Goal: Transaction & Acquisition: Book appointment/travel/reservation

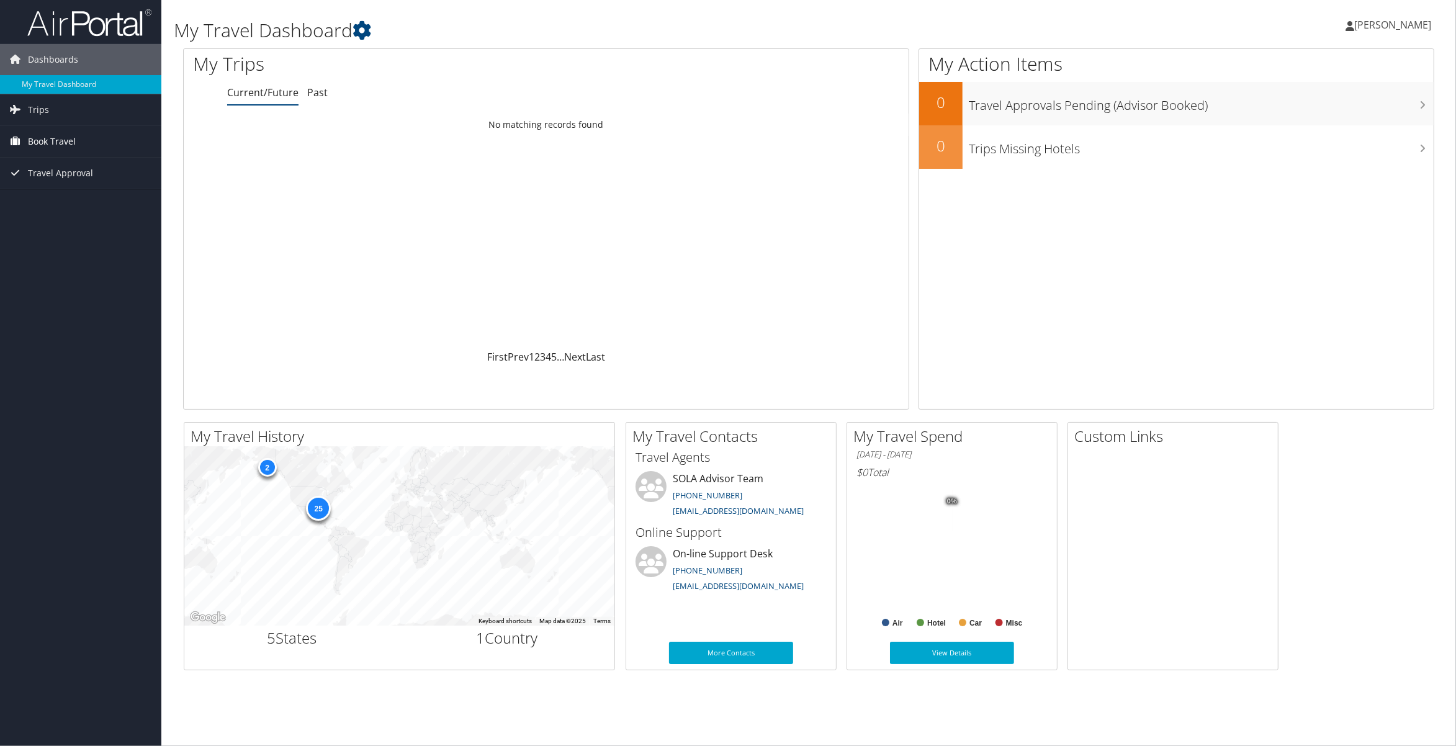
click at [80, 138] on link "Book Travel" at bounding box center [80, 141] width 161 height 31
click at [76, 182] on link "Book/Manage Online Trips" at bounding box center [80, 185] width 161 height 19
click at [62, 133] on span "Book Travel" at bounding box center [52, 141] width 48 height 31
click at [79, 183] on link "Book/Manage Online Trips" at bounding box center [80, 185] width 161 height 19
click at [61, 183] on link "Book/Manage Online Trips" at bounding box center [80, 185] width 161 height 19
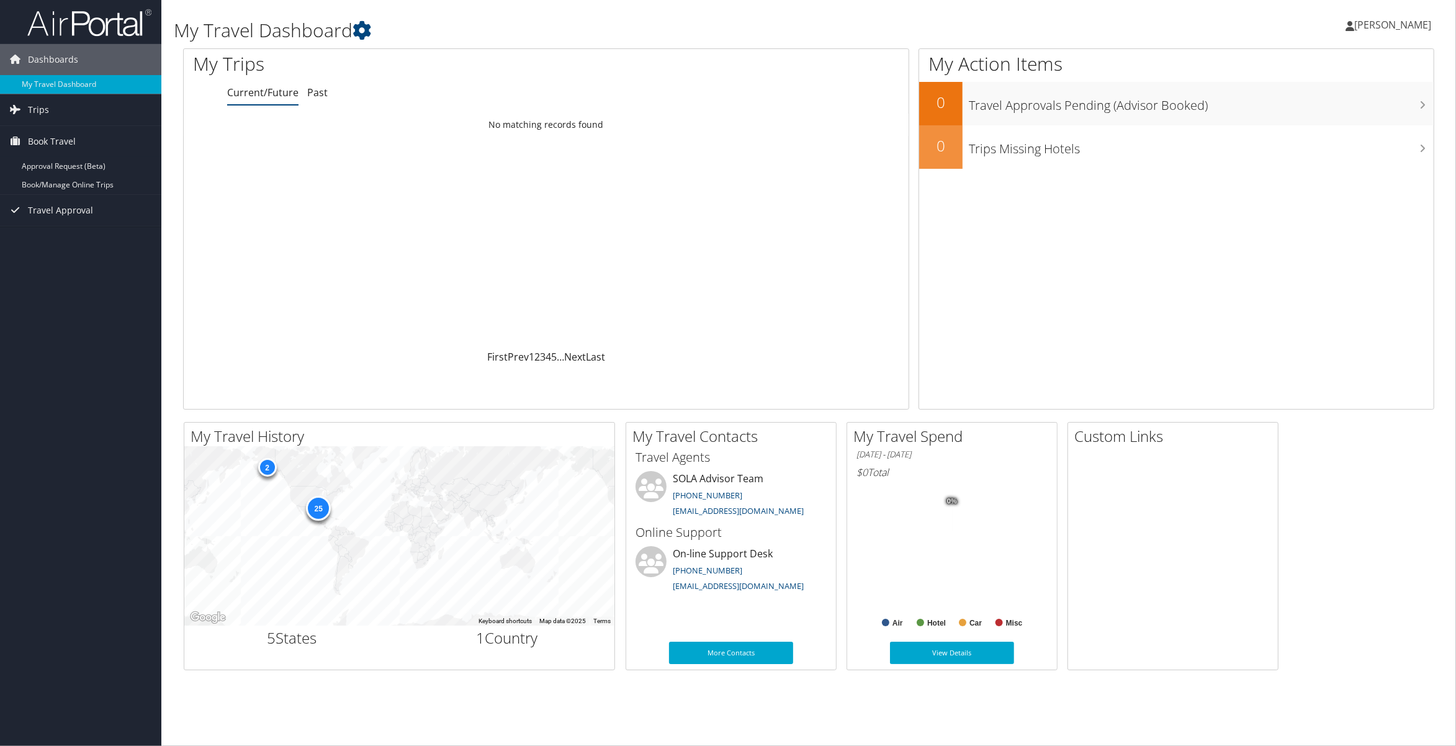
click at [1392, 32] on link "Rui Zhang" at bounding box center [1395, 24] width 98 height 37
click at [1313, 90] on link "Travel Agency Contacts" at bounding box center [1361, 89] width 138 height 21
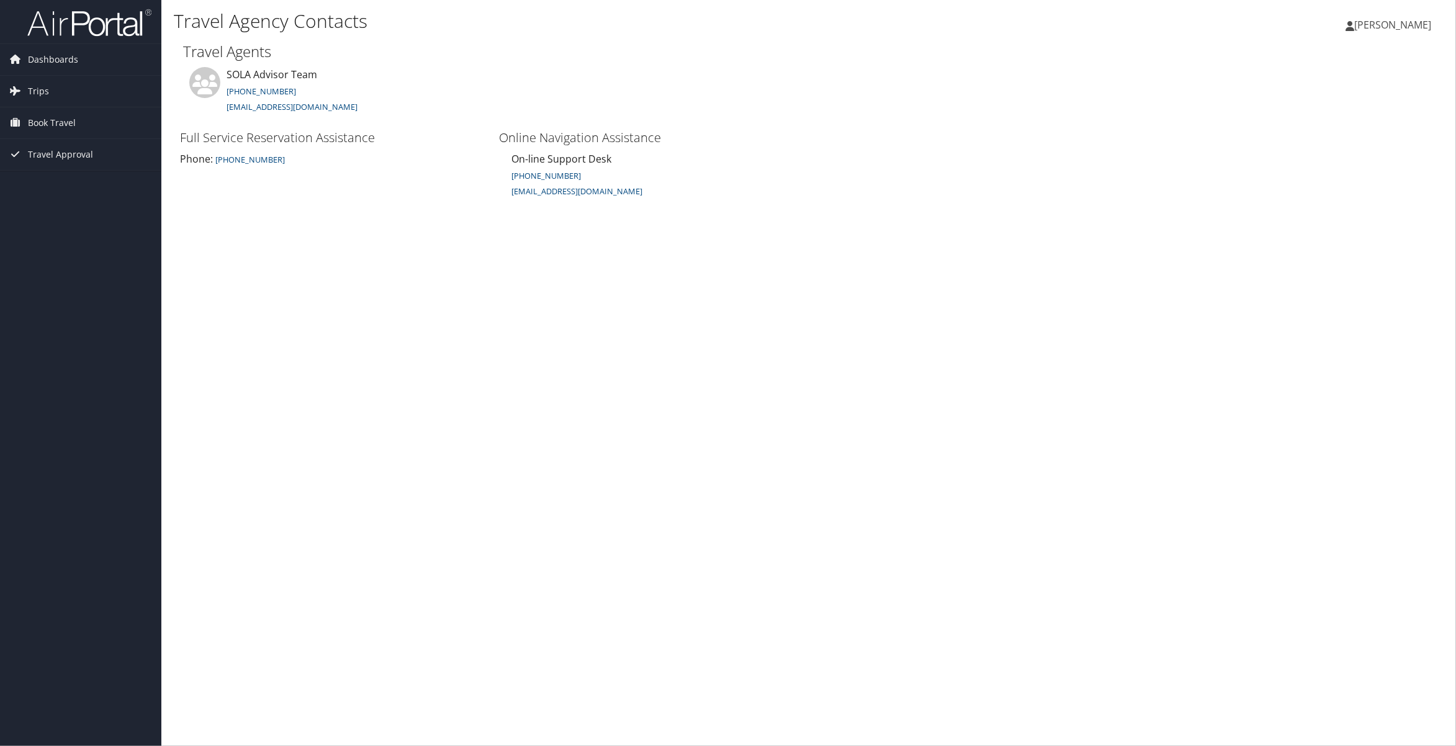
click at [1354, 27] on icon at bounding box center [1350, 26] width 9 height 10
click at [1347, 109] on link "View Travel Profile" at bounding box center [1361, 110] width 138 height 21
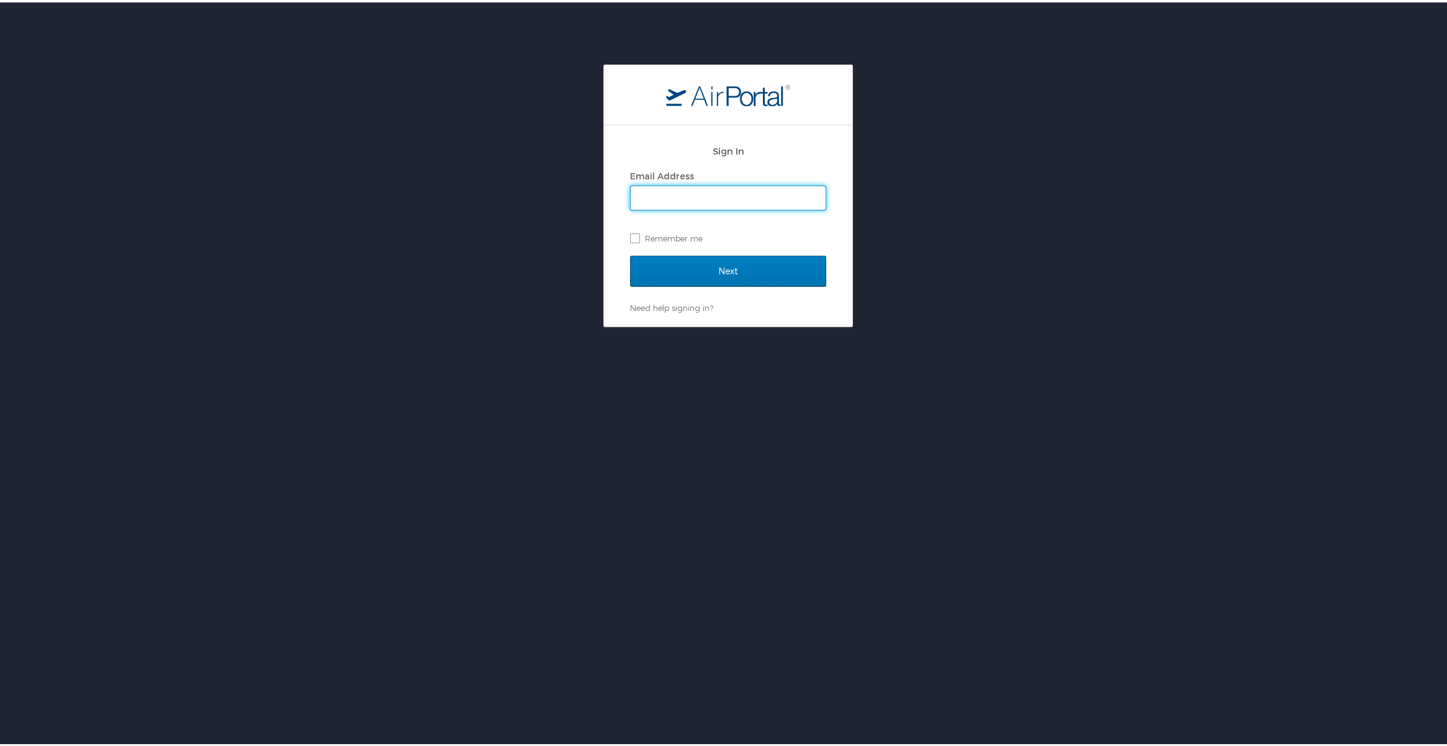
type input "[EMAIL_ADDRESS][US_STATE][DOMAIN_NAME]"
click at [706, 264] on input "Next" at bounding box center [728, 268] width 196 height 31
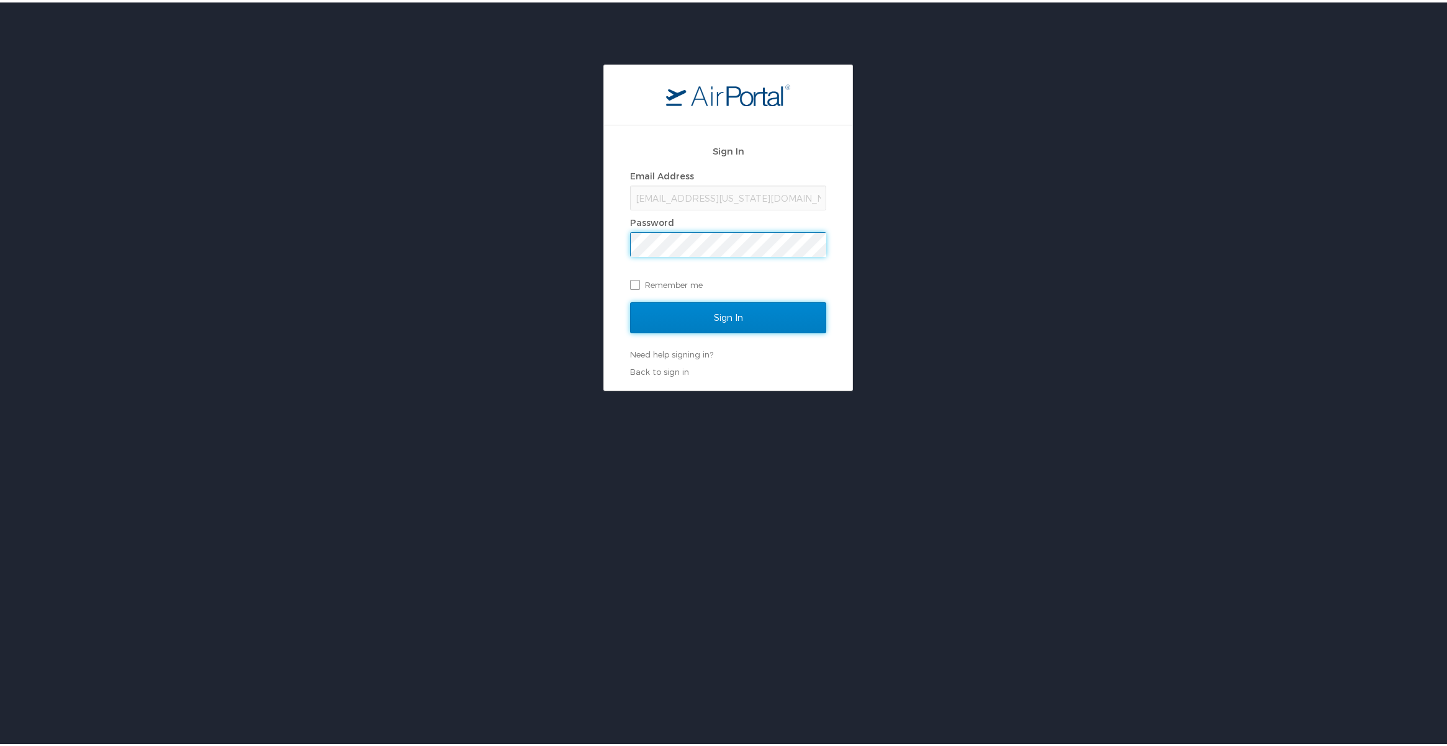
click at [675, 330] on input "Sign In" at bounding box center [728, 315] width 196 height 31
